Goal: Information Seeking & Learning: Learn about a topic

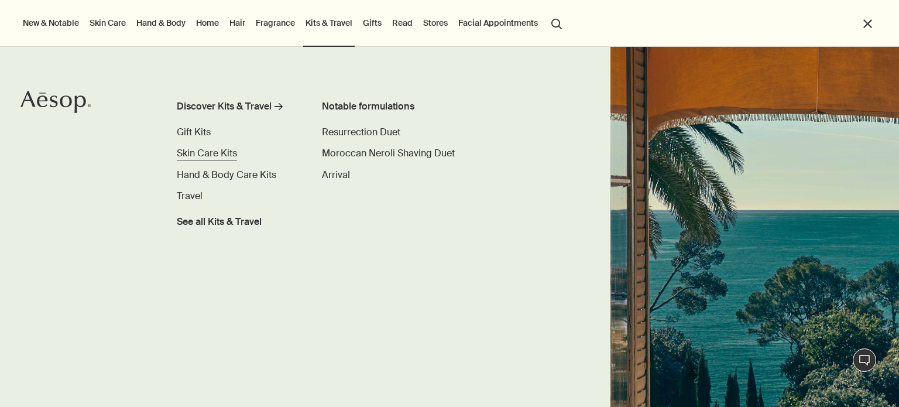
click at [228, 157] on span "Skin Care Kits" at bounding box center [207, 153] width 60 height 12
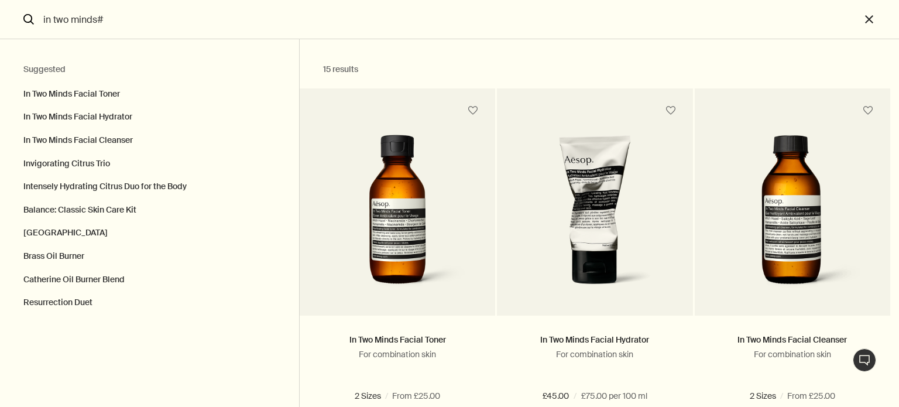
type input "in two minds"
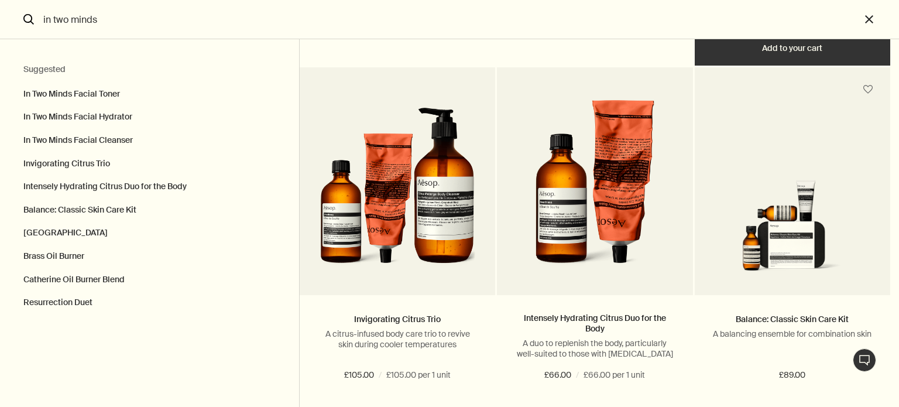
scroll to position [173, 0]
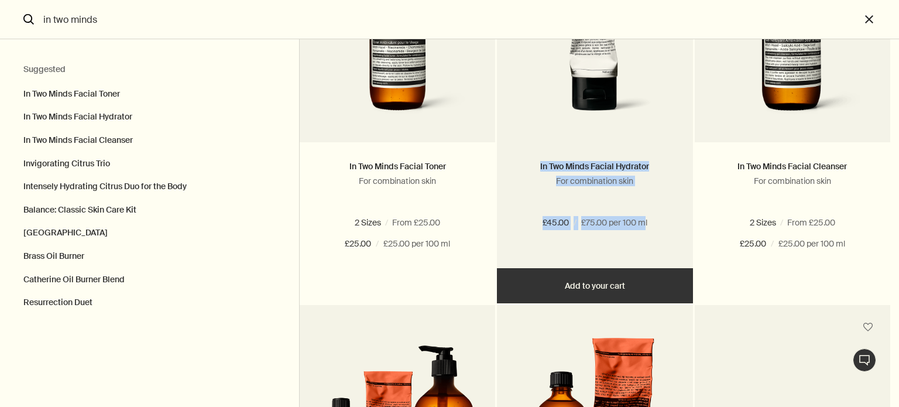
drag, startPoint x: 532, startPoint y: 169, endPoint x: 645, endPoint y: 214, distance: 121.7
click at [645, 214] on div "In Two Minds Facial Hydrator For combination skin £45.00 / £75.00 per 100 ml" at bounding box center [595, 205] width 196 height 126
click at [646, 218] on span "£75.00 per 100 ml" at bounding box center [614, 223] width 66 height 14
drag, startPoint x: 646, startPoint y: 218, endPoint x: 547, endPoint y: 223, distance: 99.1
click at [547, 223] on div "£45.00 / £75.00 per 100 ml" at bounding box center [595, 223] width 160 height 14
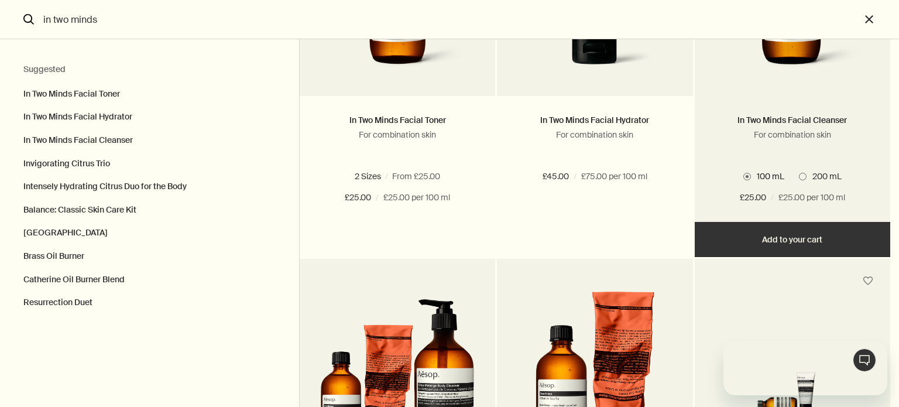
scroll to position [0, 0]
click at [809, 172] on span "200 mL" at bounding box center [824, 176] width 35 height 11
click at [799, 391] on input "200 mL" at bounding box center [799, 395] width 0 height 8
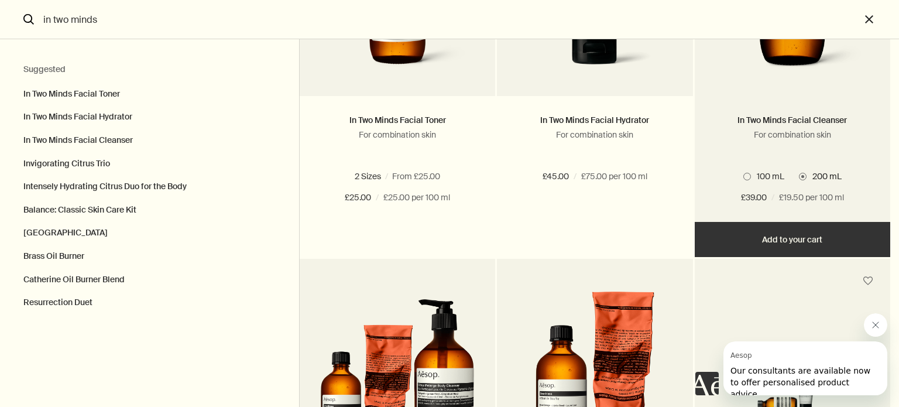
click at [765, 176] on span "100 mL" at bounding box center [767, 176] width 33 height 11
click at [744, 391] on input "100 mL" at bounding box center [744, 395] width 0 height 8
click at [817, 175] on span "200 mL" at bounding box center [824, 176] width 35 height 11
click at [799, 391] on input "200 mL" at bounding box center [799, 395] width 0 height 8
click at [751, 177] on span "100 mL" at bounding box center [767, 176] width 33 height 11
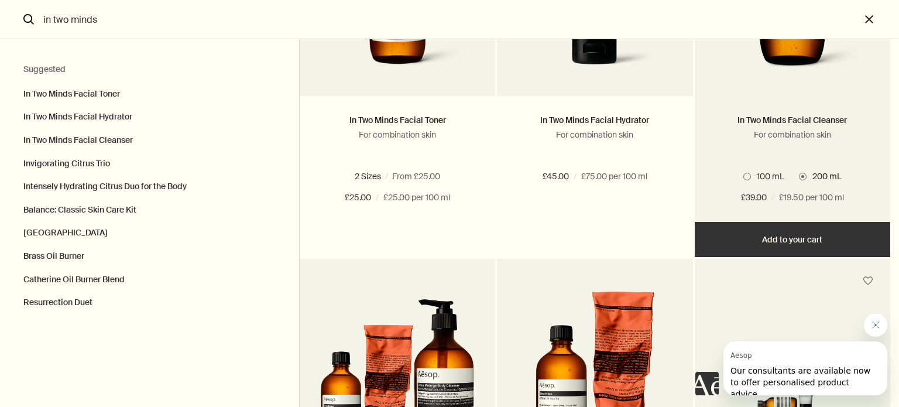
click at [744, 391] on input "100 mL" at bounding box center [744, 395] width 0 height 8
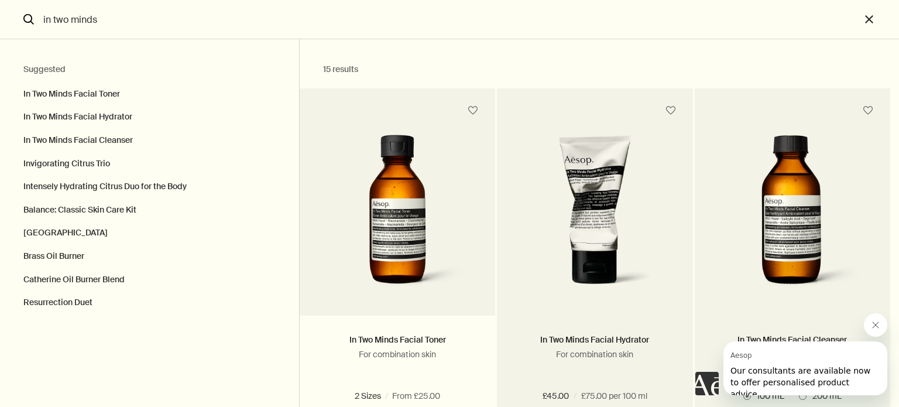
scroll to position [141, 0]
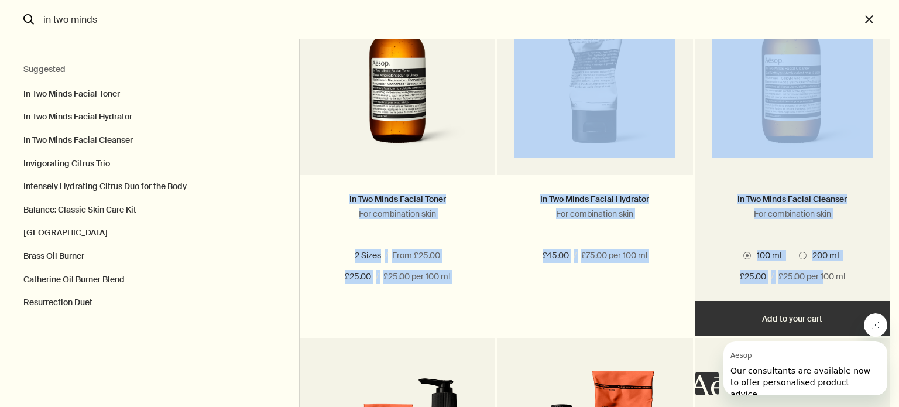
drag, startPoint x: 328, startPoint y: 194, endPoint x: 827, endPoint y: 271, distance: 504.8
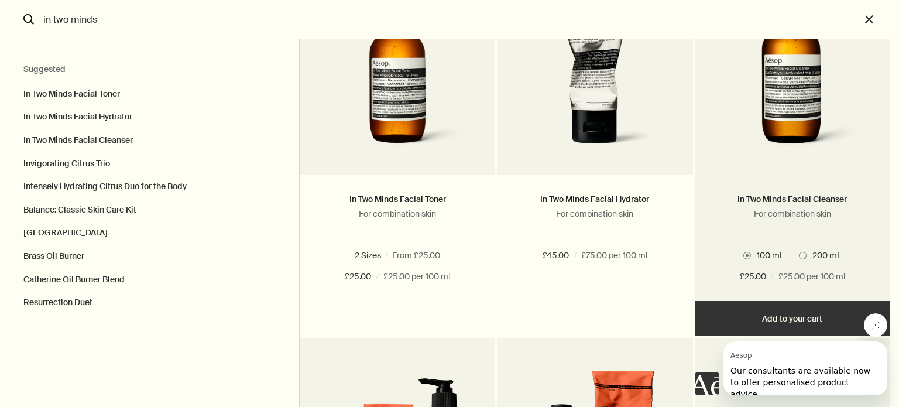
click at [843, 272] on span "£25.00 per 100 ml" at bounding box center [812, 277] width 67 height 14
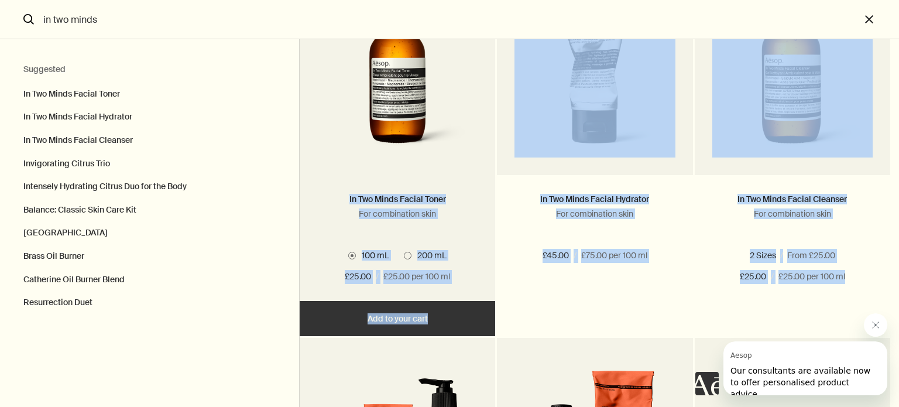
drag, startPoint x: 843, startPoint y: 272, endPoint x: 342, endPoint y: 194, distance: 507.2
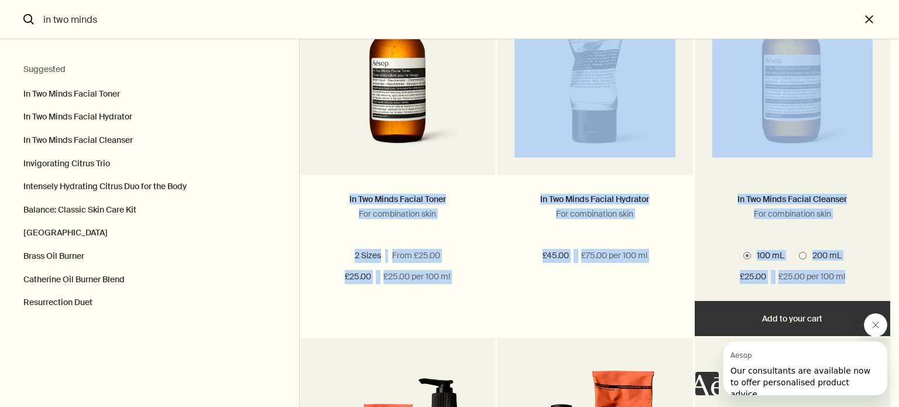
click at [821, 258] on span "200 mL" at bounding box center [824, 255] width 35 height 11
click at [799, 391] on input "200 mL" at bounding box center [799, 395] width 0 height 8
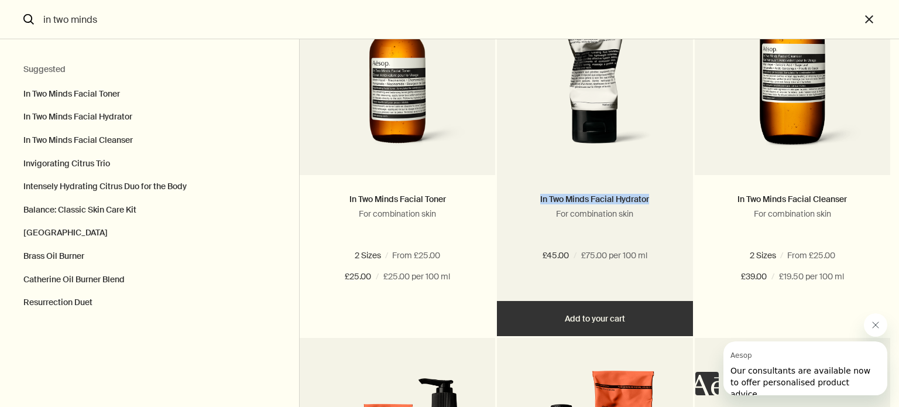
drag, startPoint x: 628, startPoint y: 206, endPoint x: 521, endPoint y: 189, distance: 109.2
click at [521, 189] on div "In Two Minds Facial Hydrator For combination skin £45.00 / £75.00 per 100 ml" at bounding box center [595, 238] width 196 height 126
drag, startPoint x: 521, startPoint y: 189, endPoint x: 637, endPoint y: 232, distance: 124.3
click at [637, 232] on div "In Two Minds Facial Hydrator For combination skin £45.00 / £75.00 per 100 ml" at bounding box center [595, 238] width 196 height 126
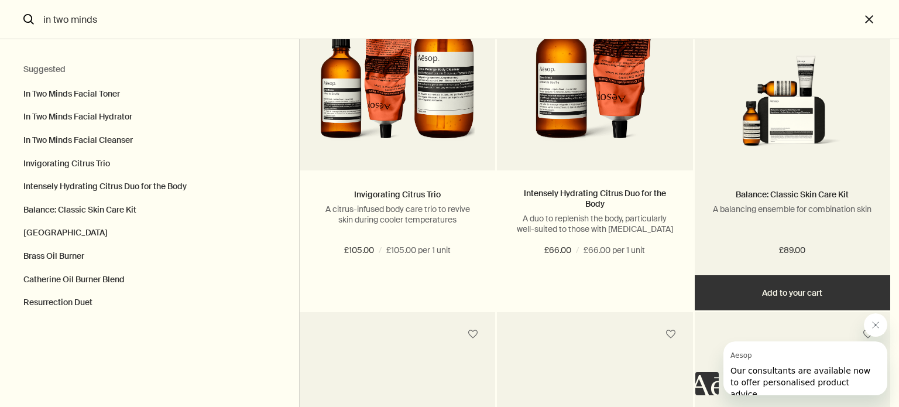
scroll to position [536, 0]
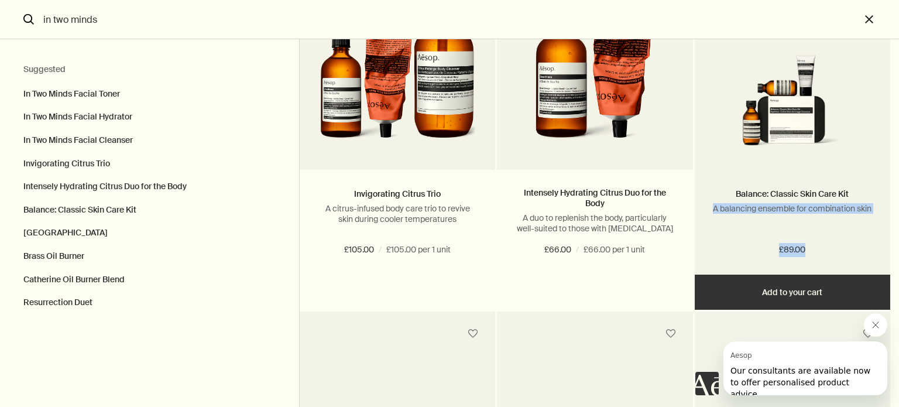
drag, startPoint x: 822, startPoint y: 253, endPoint x: 710, endPoint y: 206, distance: 121.5
click at [710, 206] on div "Balance: Classic [MEDICAL_DATA] Kit A balancing ensemble for combination skin £…" at bounding box center [793, 222] width 196 height 105
drag, startPoint x: 710, startPoint y: 206, endPoint x: 756, endPoint y: 238, distance: 56.4
click at [756, 238] on div "Balance: Classic [MEDICAL_DATA] Kit A balancing ensemble for combination skin £…" at bounding box center [793, 222] width 196 height 105
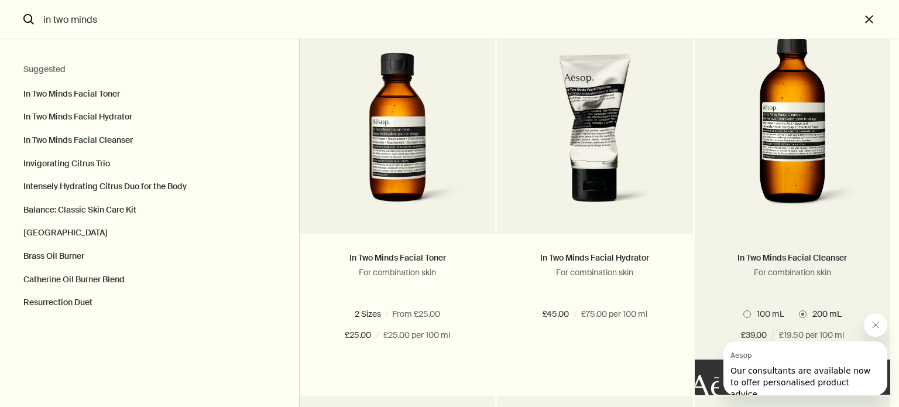
scroll to position [85, 0]
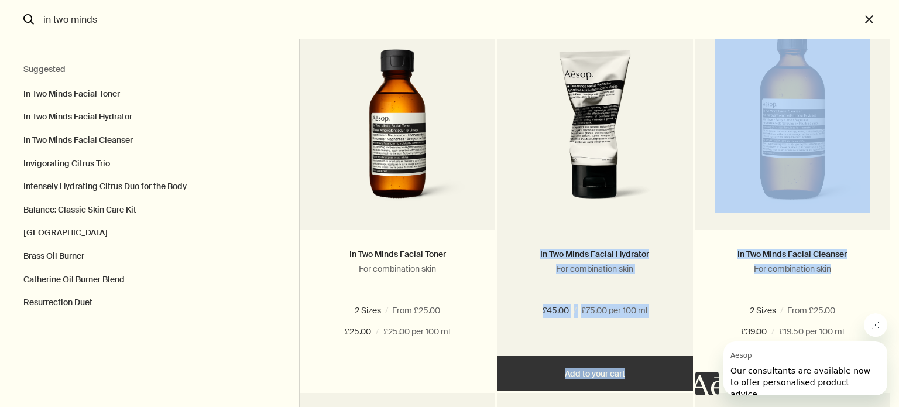
drag, startPoint x: 847, startPoint y: 271, endPoint x: 571, endPoint y: 243, distance: 277.2
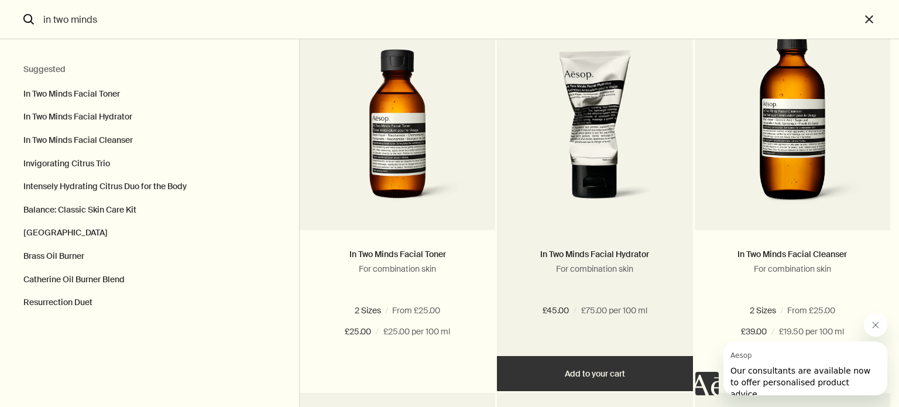
click at [571, 243] on div "In Two Minds Facial Hydrator For combination skin £45.00 / £75.00 per 100 ml" at bounding box center [595, 293] width 196 height 126
drag, startPoint x: 653, startPoint y: 284, endPoint x: 539, endPoint y: 249, distance: 119.3
click at [539, 249] on div "In Two Minds Facial Hydrator For combination skin" at bounding box center [595, 272] width 160 height 48
click at [539, 249] on h3 "In Two Minds Facial Hydrator" at bounding box center [595, 255] width 160 height 14
drag, startPoint x: 539, startPoint y: 249, endPoint x: 635, endPoint y: 276, distance: 99.7
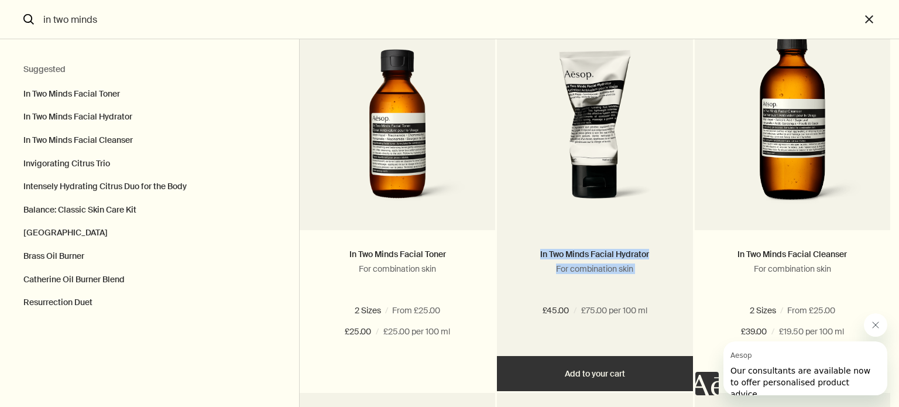
click at [635, 276] on div "In Two Minds Facial Hydrator For combination skin" at bounding box center [595, 272] width 160 height 48
drag, startPoint x: 635, startPoint y: 276, endPoint x: 556, endPoint y: 246, distance: 84.2
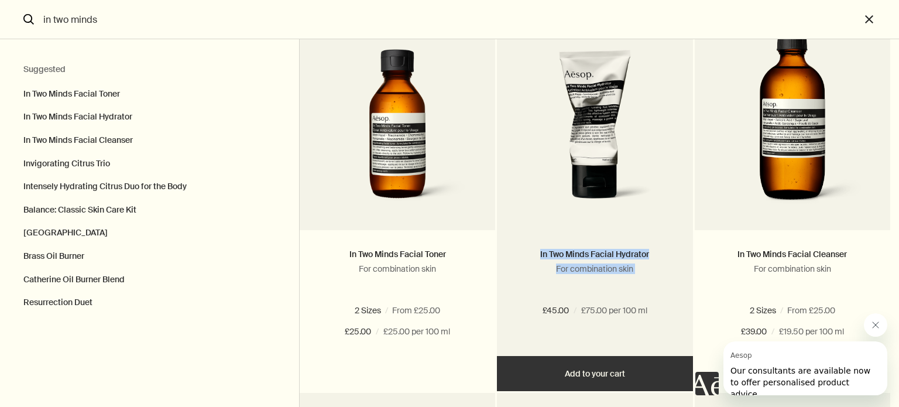
click at [556, 246] on div "In Two Minds Facial Hydrator For combination skin £45.00 / £75.00 per 100 ml" at bounding box center [595, 293] width 196 height 126
drag, startPoint x: 556, startPoint y: 246, endPoint x: 628, endPoint y: 272, distance: 76.1
click at [628, 272] on div "In Two Minds Facial Hydrator For combination skin £45.00 / £75.00 per 100 ml" at bounding box center [595, 293] width 196 height 126
click at [628, 272] on p "For combination skin" at bounding box center [595, 268] width 160 height 11
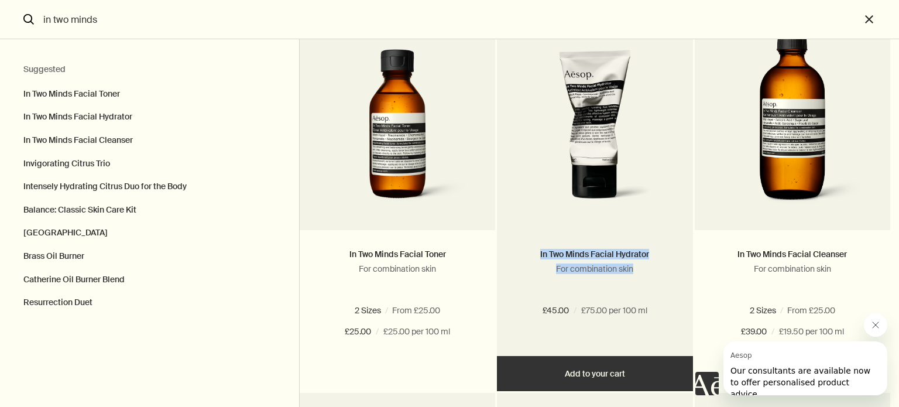
drag, startPoint x: 628, startPoint y: 272, endPoint x: 536, endPoint y: 248, distance: 94.6
click at [536, 248] on div "In Two Minds Facial Hydrator For combination skin" at bounding box center [595, 272] width 160 height 48
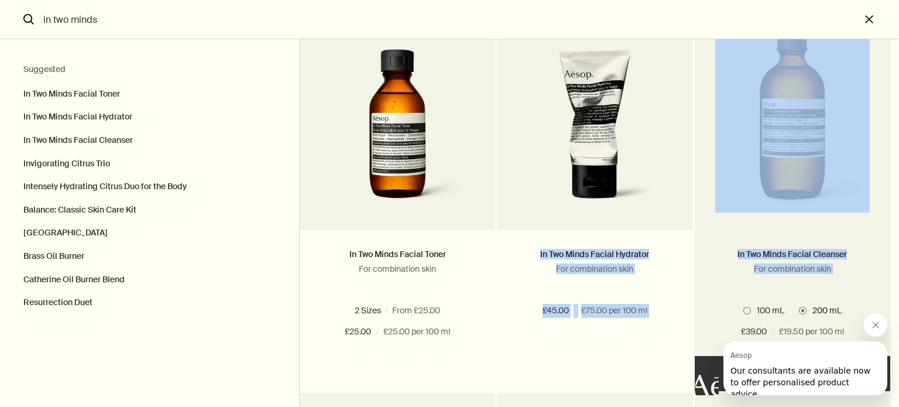
drag, startPoint x: 536, startPoint y: 248, endPoint x: 751, endPoint y: 302, distance: 221.5
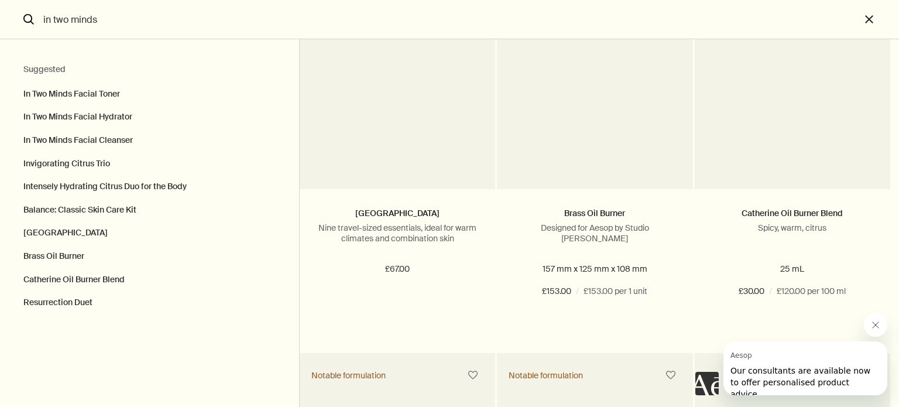
scroll to position [885, 0]
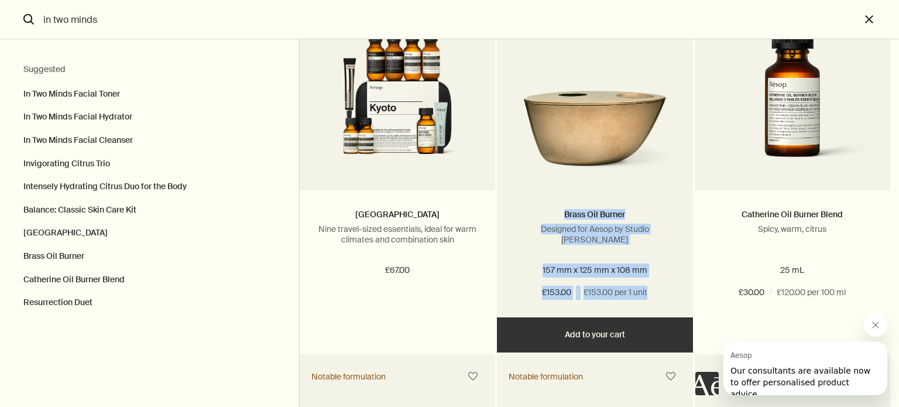
drag, startPoint x: 543, startPoint y: 203, endPoint x: 669, endPoint y: 302, distance: 159.8
click at [669, 302] on div "Brass Oil Burner Designed for Aesop by Studio [PERSON_NAME] 157 mm x 125 mm x 1…" at bounding box center [595, 253] width 196 height 127
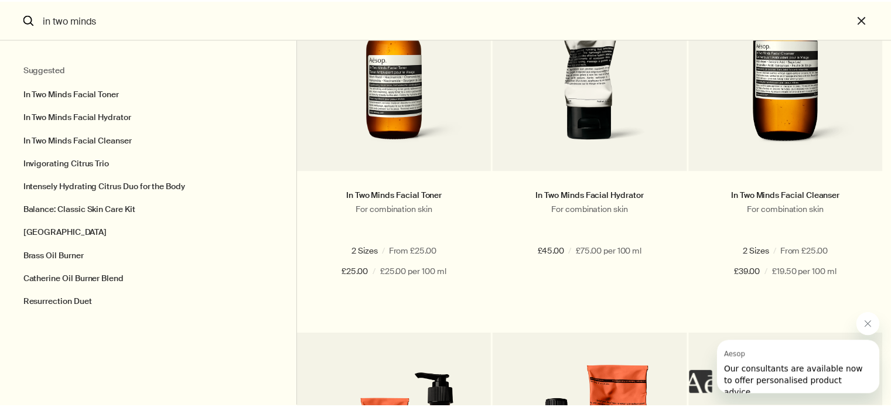
scroll to position [0, 0]
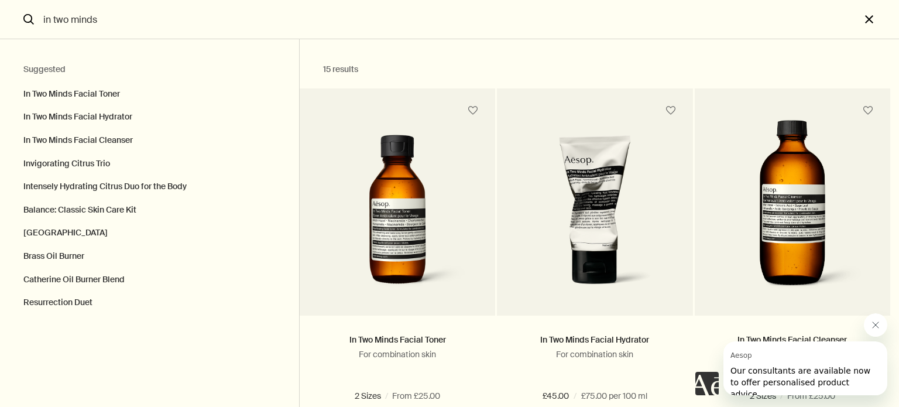
click at [864, 13] on button "close" at bounding box center [880, 19] width 39 height 39
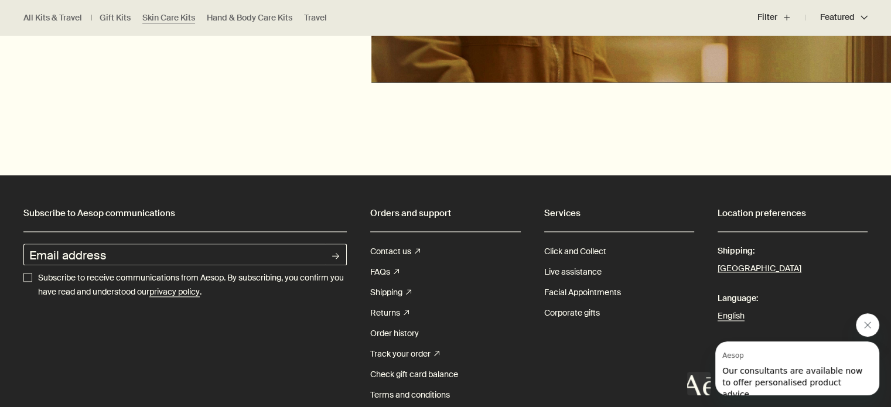
scroll to position [1461, 0]
